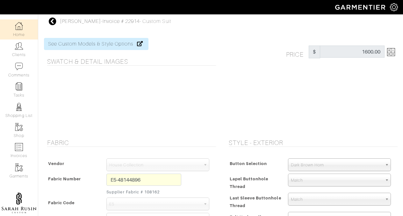
click at [21, 30] on link "Home" at bounding box center [19, 29] width 38 height 20
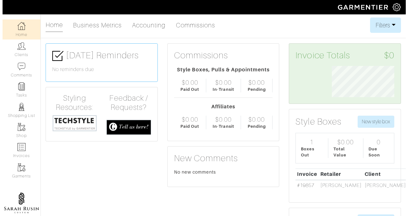
scroll to position [31, 72]
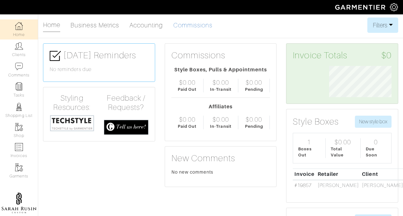
click at [189, 24] on link "Commissions" at bounding box center [193, 25] width 40 height 13
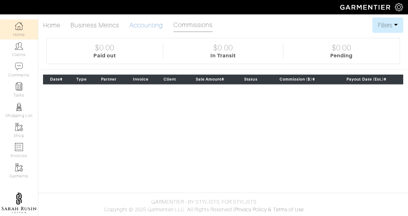
click at [153, 25] on link "Accounting" at bounding box center [146, 25] width 34 height 13
click at [396, 9] on img at bounding box center [399, 7] width 8 height 8
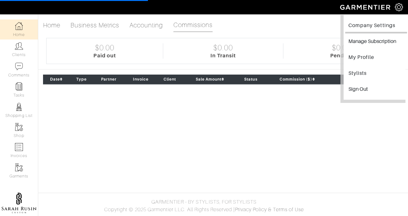
click at [380, 23] on link "Company Settings" at bounding box center [376, 26] width 62 height 14
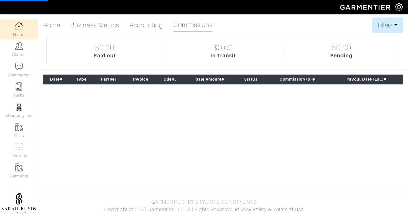
click at [400, 7] on img at bounding box center [399, 7] width 8 height 8
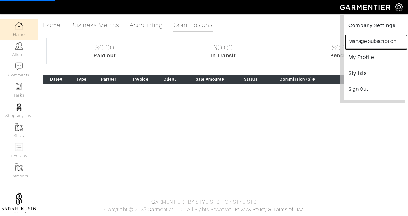
click at [388, 38] on button "Manage Subscription" at bounding box center [376, 42] width 62 height 14
